Goal: Transaction & Acquisition: Purchase product/service

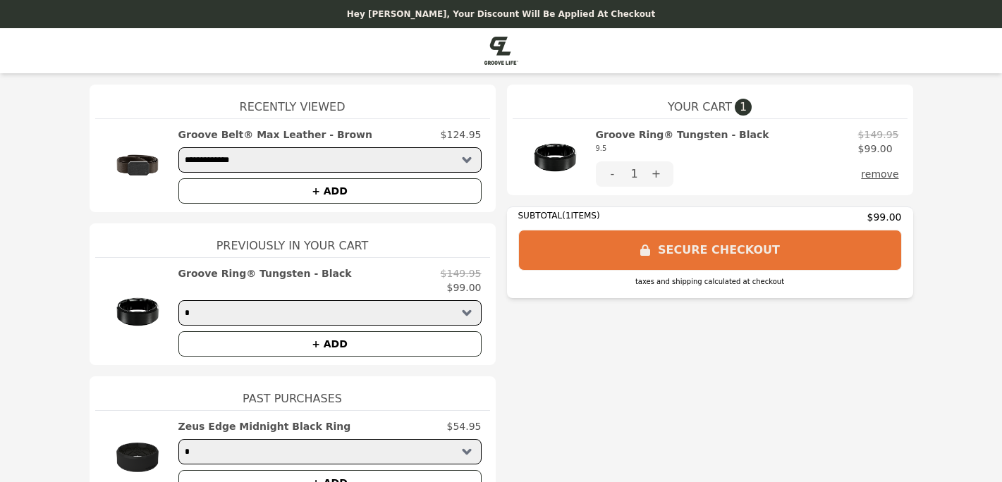
click at [467, 156] on select "**********" at bounding box center [329, 159] width 303 height 25
click at [604, 262] on button "SECURE CHECKOUT" at bounding box center [710, 250] width 384 height 41
click at [496, 60] on img at bounding box center [501, 51] width 34 height 28
